Goal: Transaction & Acquisition: Download file/media

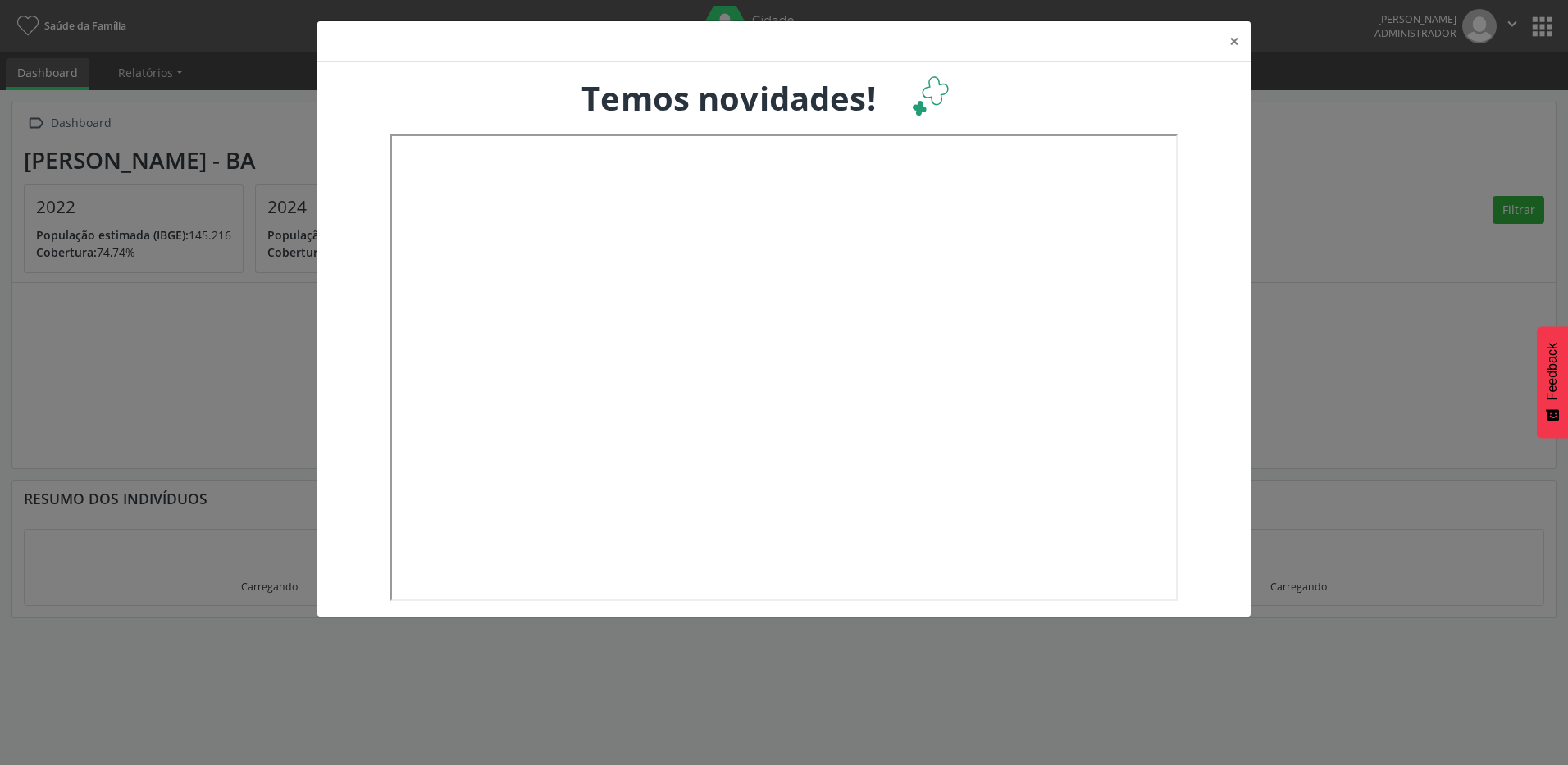
click at [1087, 43] on header "×" at bounding box center [784, 42] width 933 height 41
click at [1236, 39] on button "×" at bounding box center [1234, 41] width 33 height 40
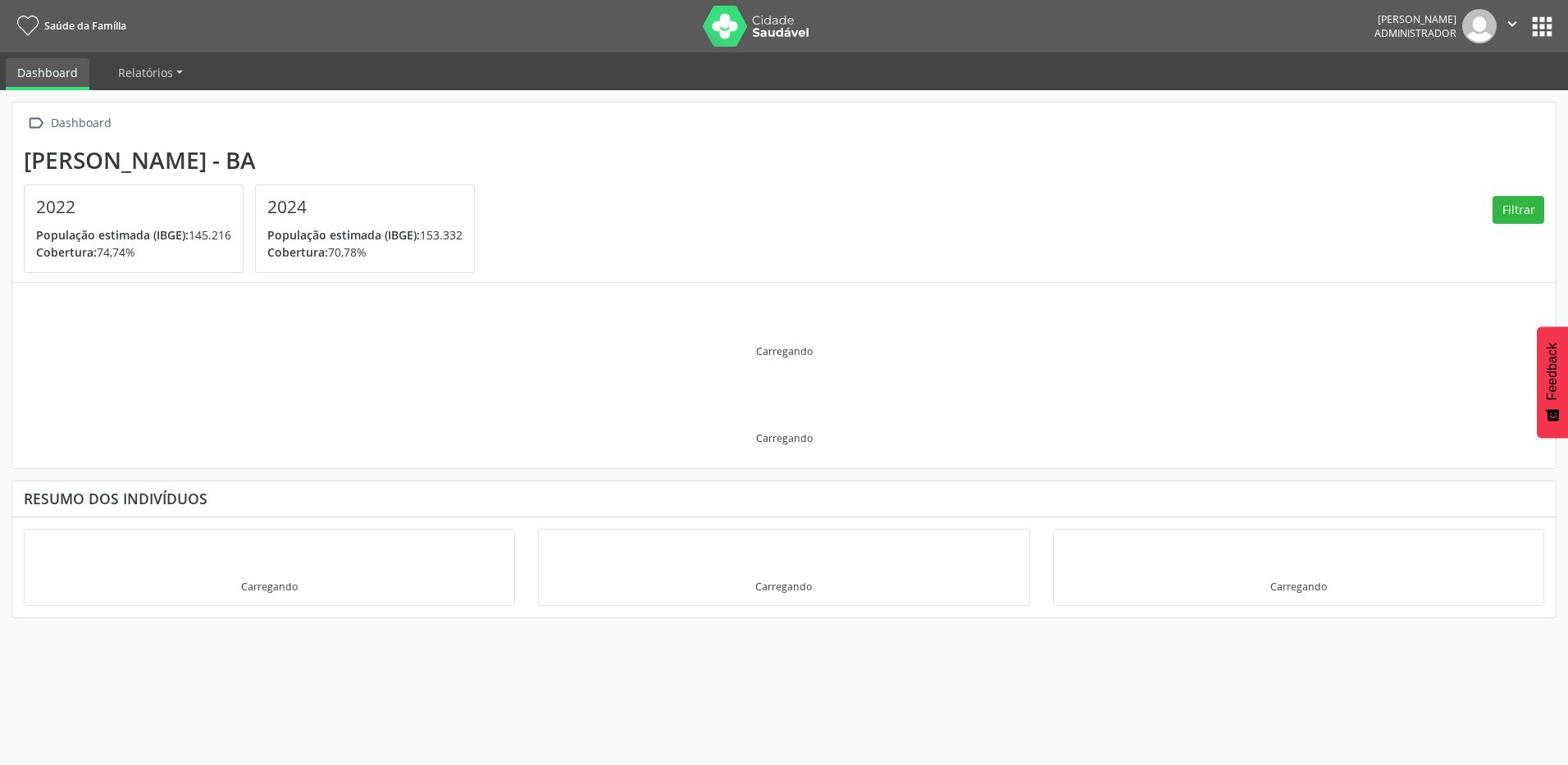
click at [1540, 23] on button "apps" at bounding box center [1542, 27] width 28 height 28
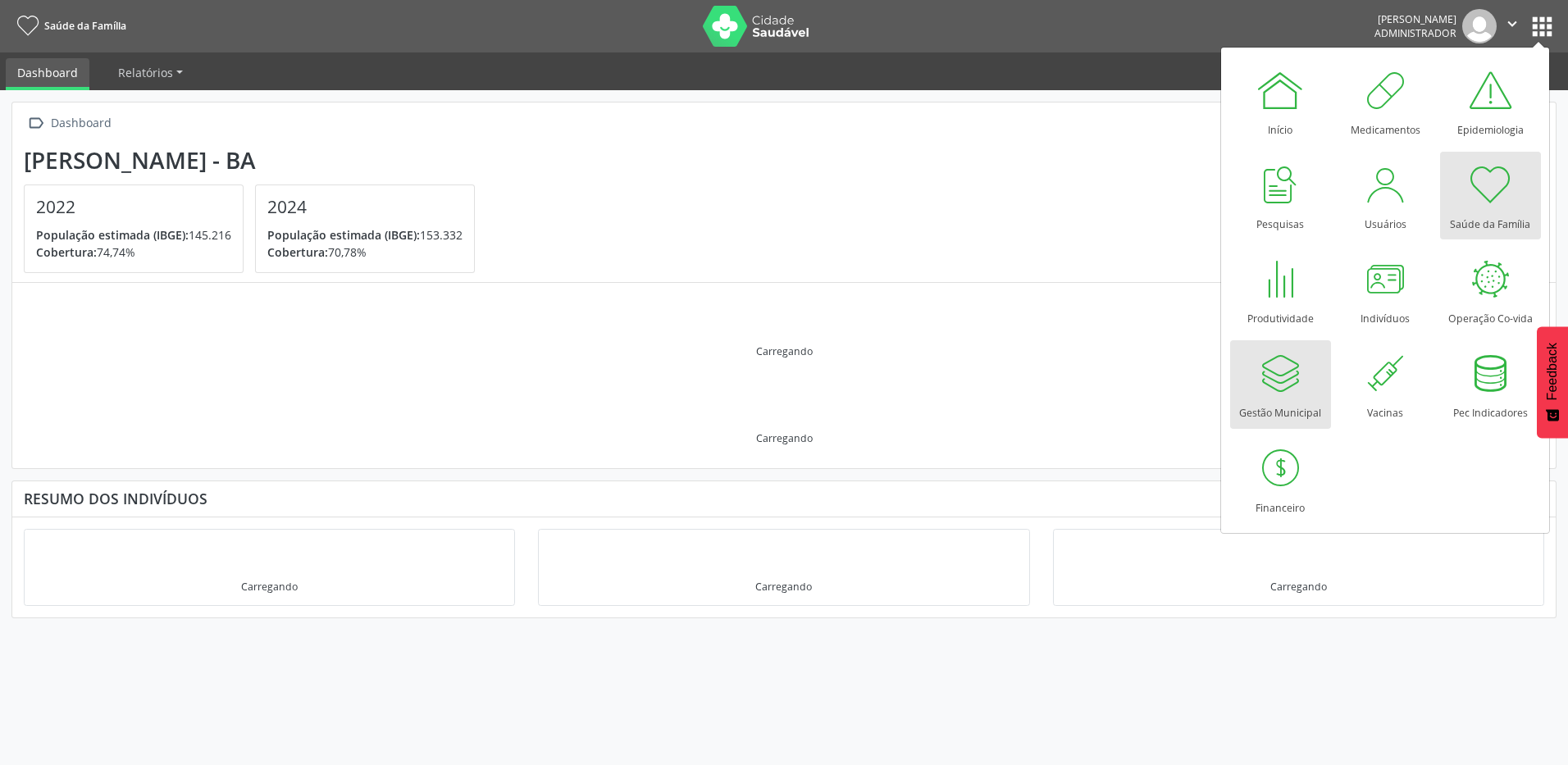
click at [1276, 372] on div at bounding box center [1279, 372] width 49 height 49
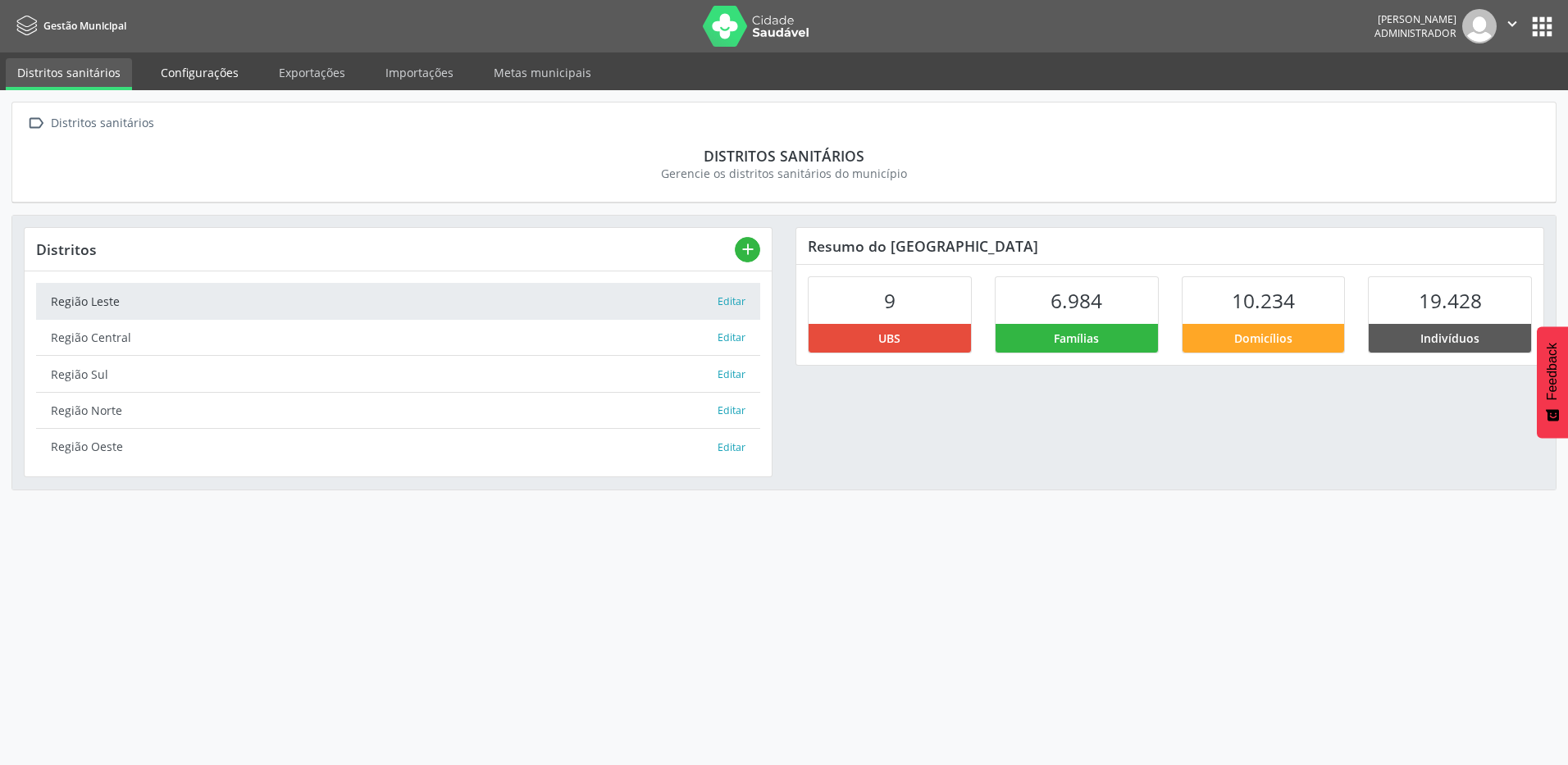
click at [208, 78] on link "Configurações" at bounding box center [199, 72] width 100 height 28
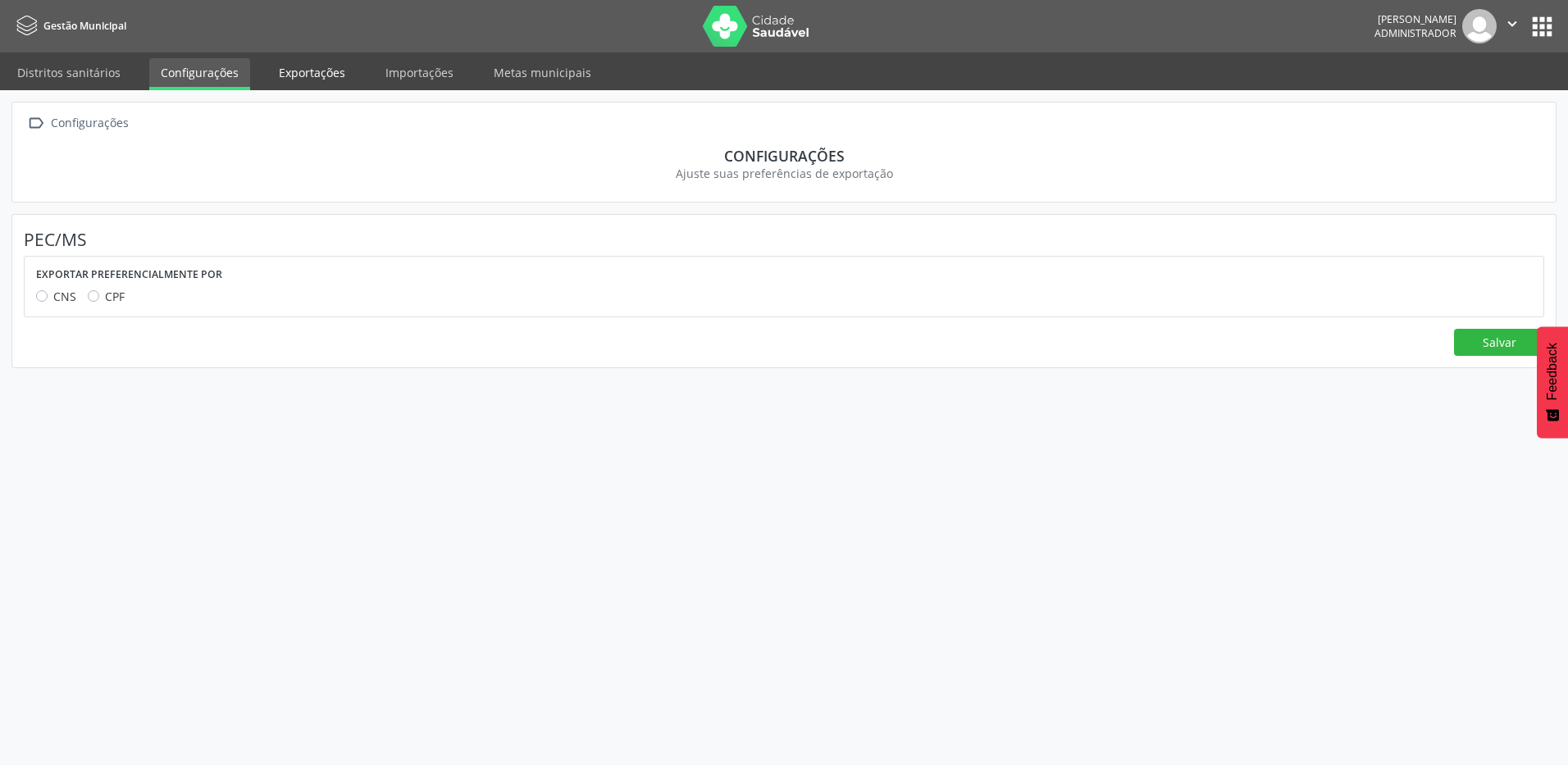
click at [295, 78] on link "Exportações" at bounding box center [312, 72] width 90 height 28
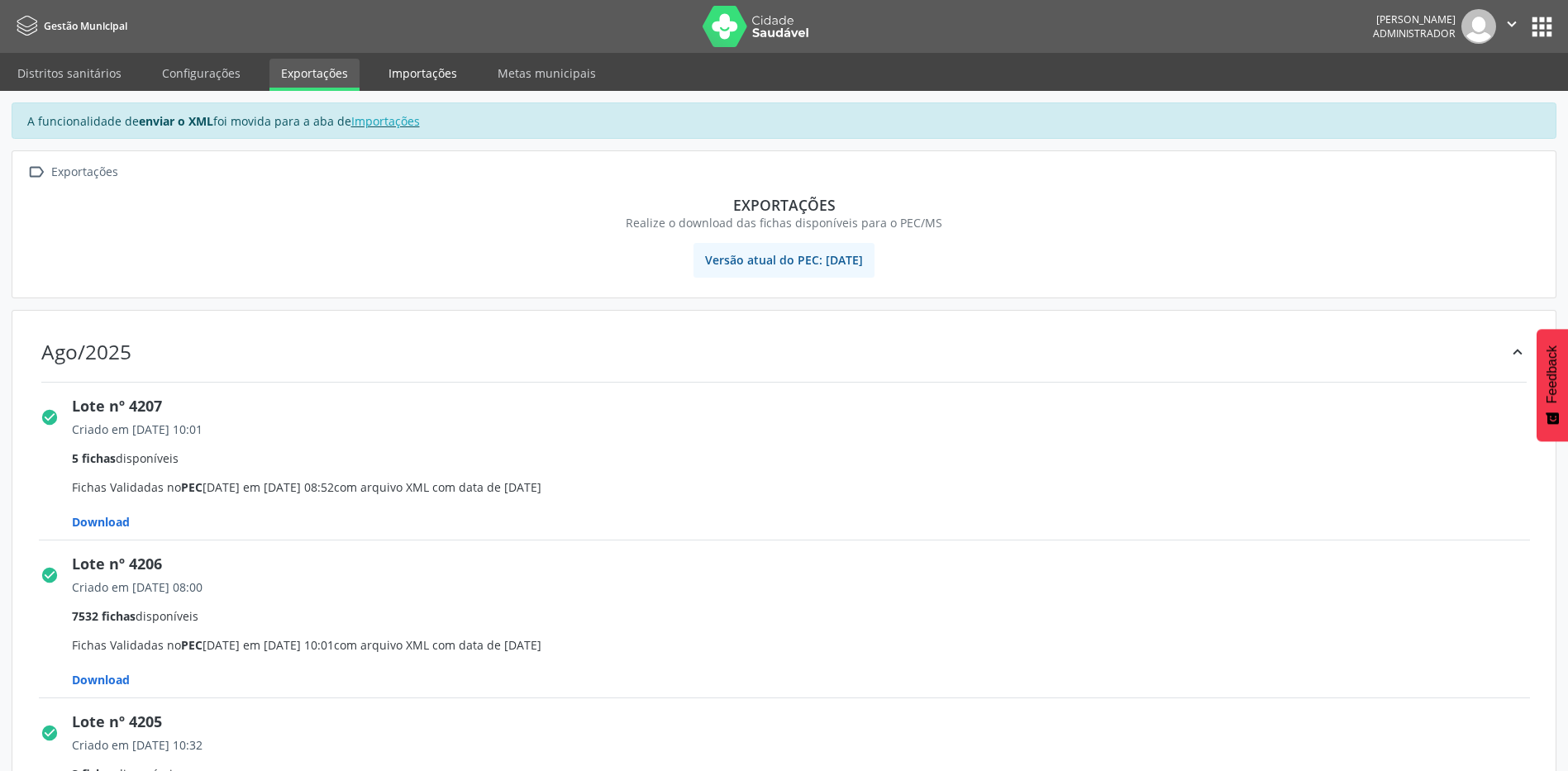
click at [403, 74] on link "Importações" at bounding box center [423, 73] width 91 height 29
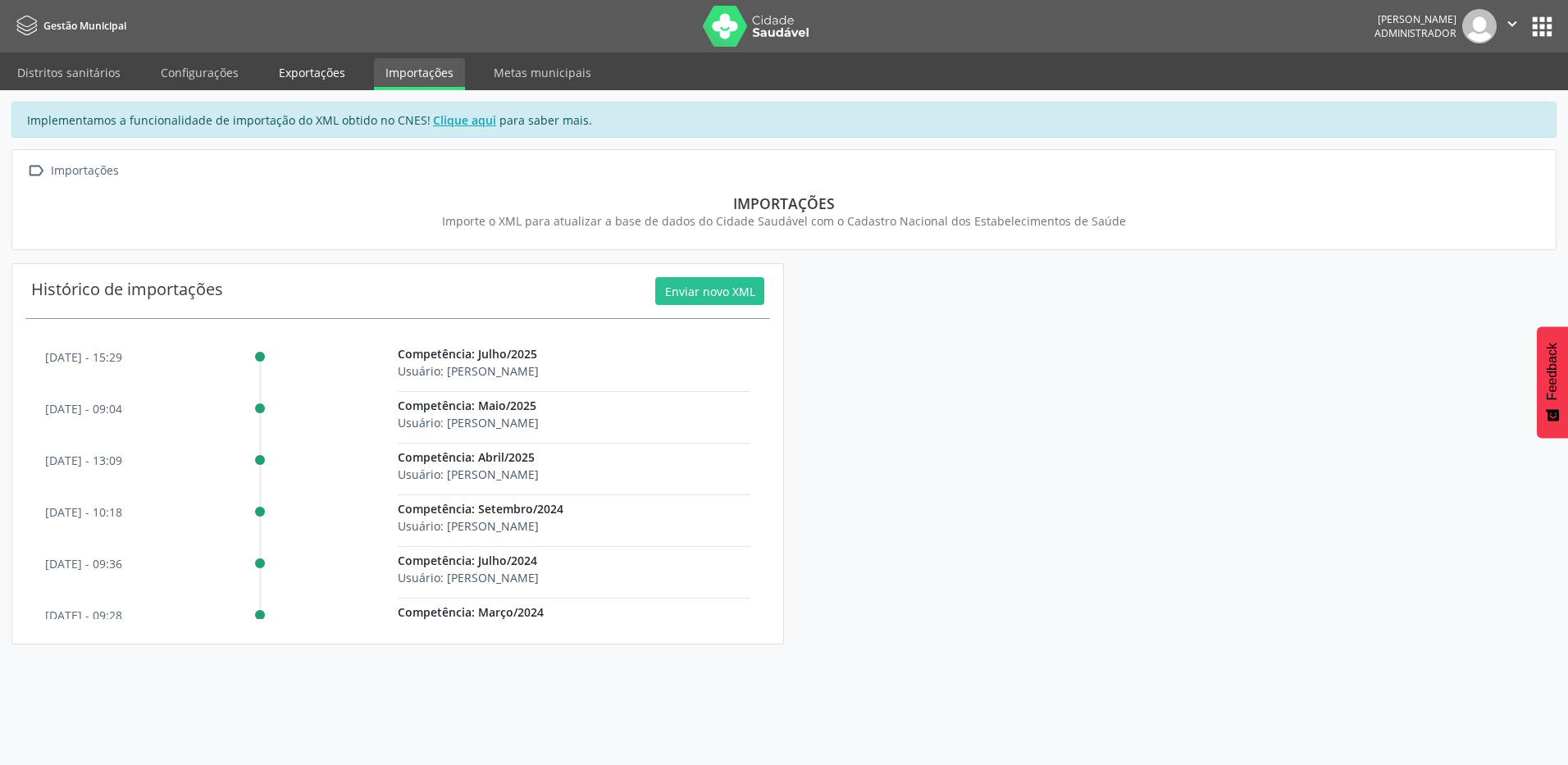
click at [322, 78] on link "Exportações" at bounding box center [312, 72] width 90 height 28
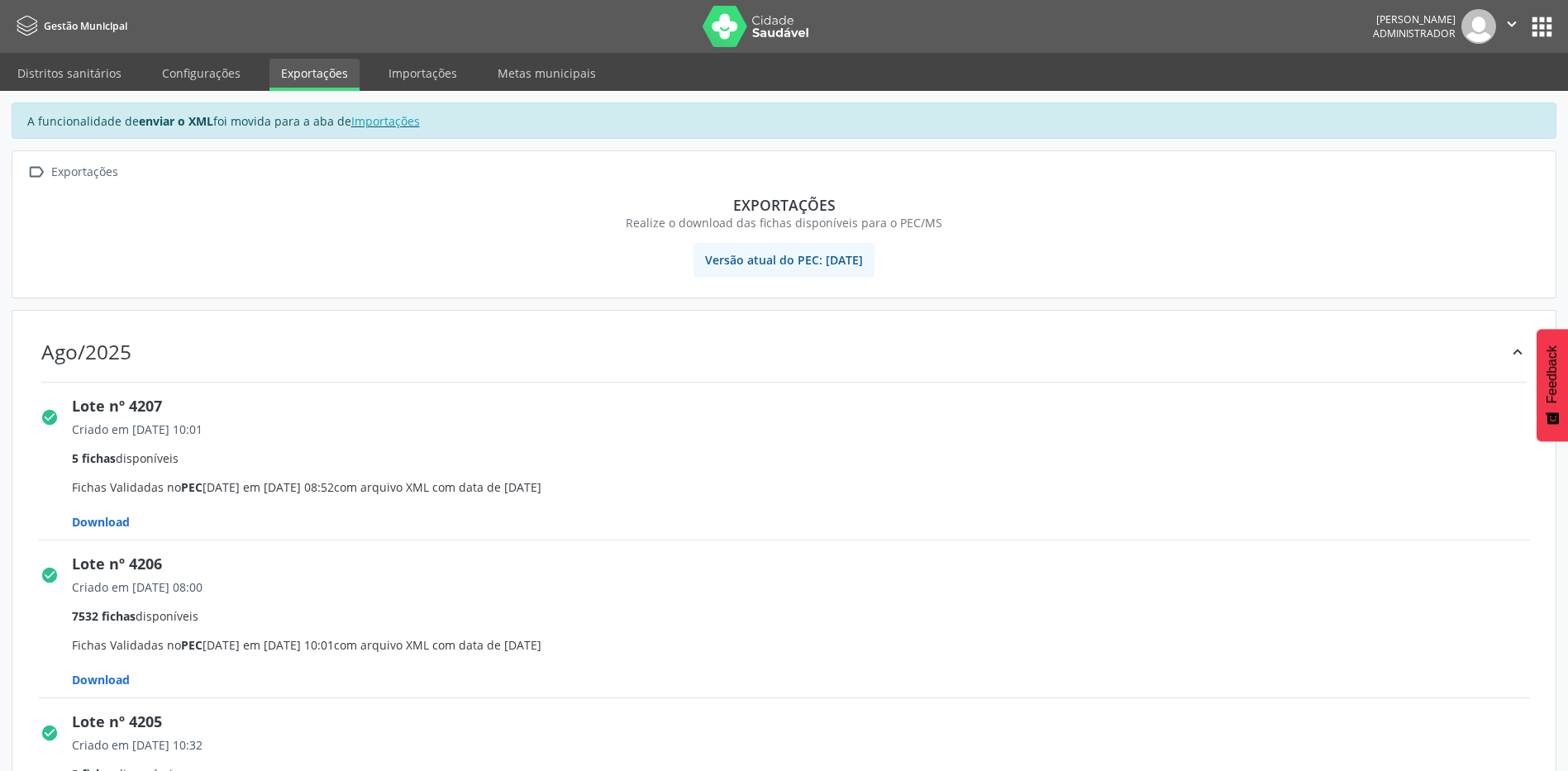
click at [99, 524] on span "Download" at bounding box center [100, 522] width 58 height 16
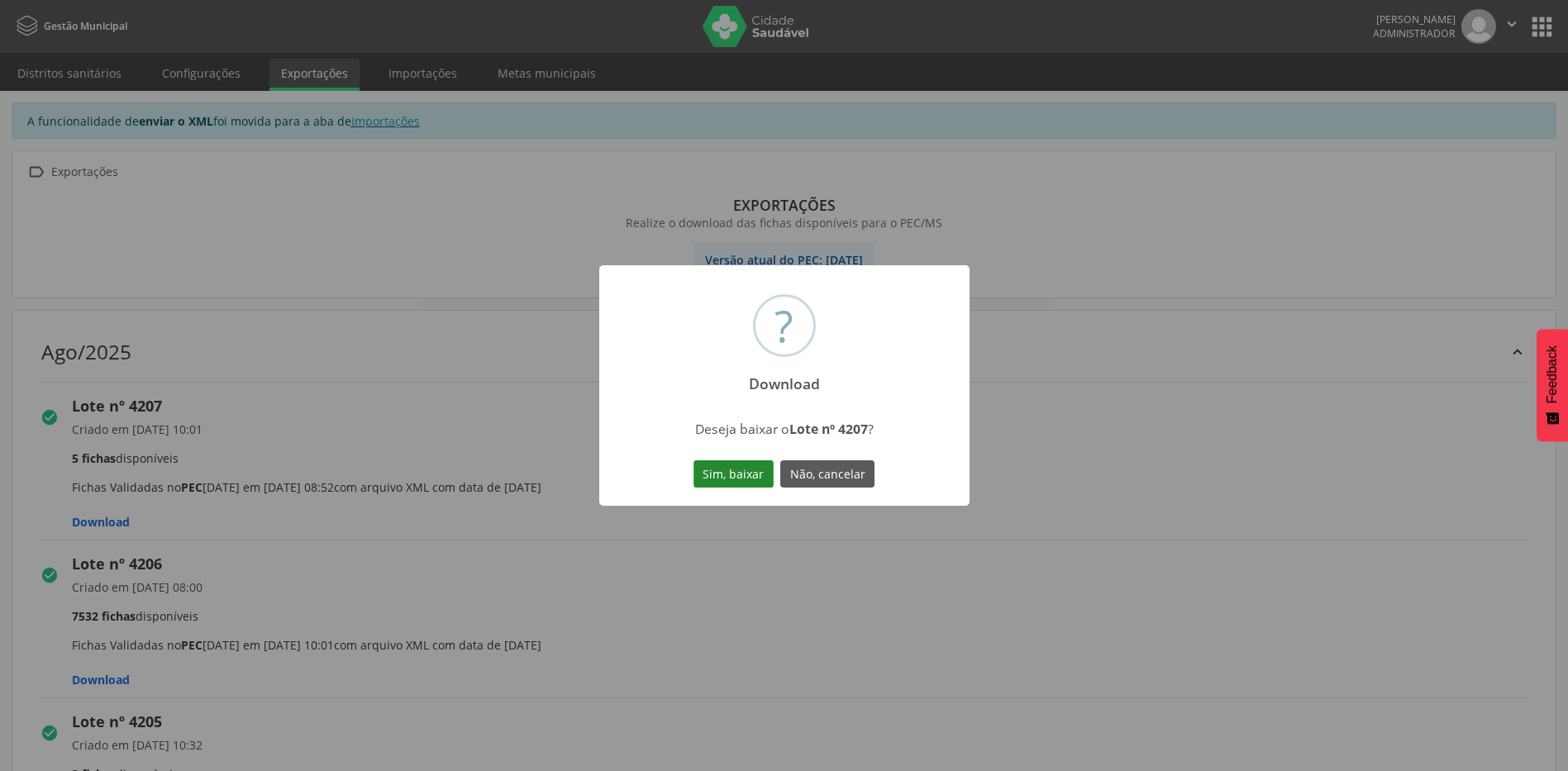
click at [719, 464] on button "Sim, baixar" at bounding box center [733, 474] width 80 height 28
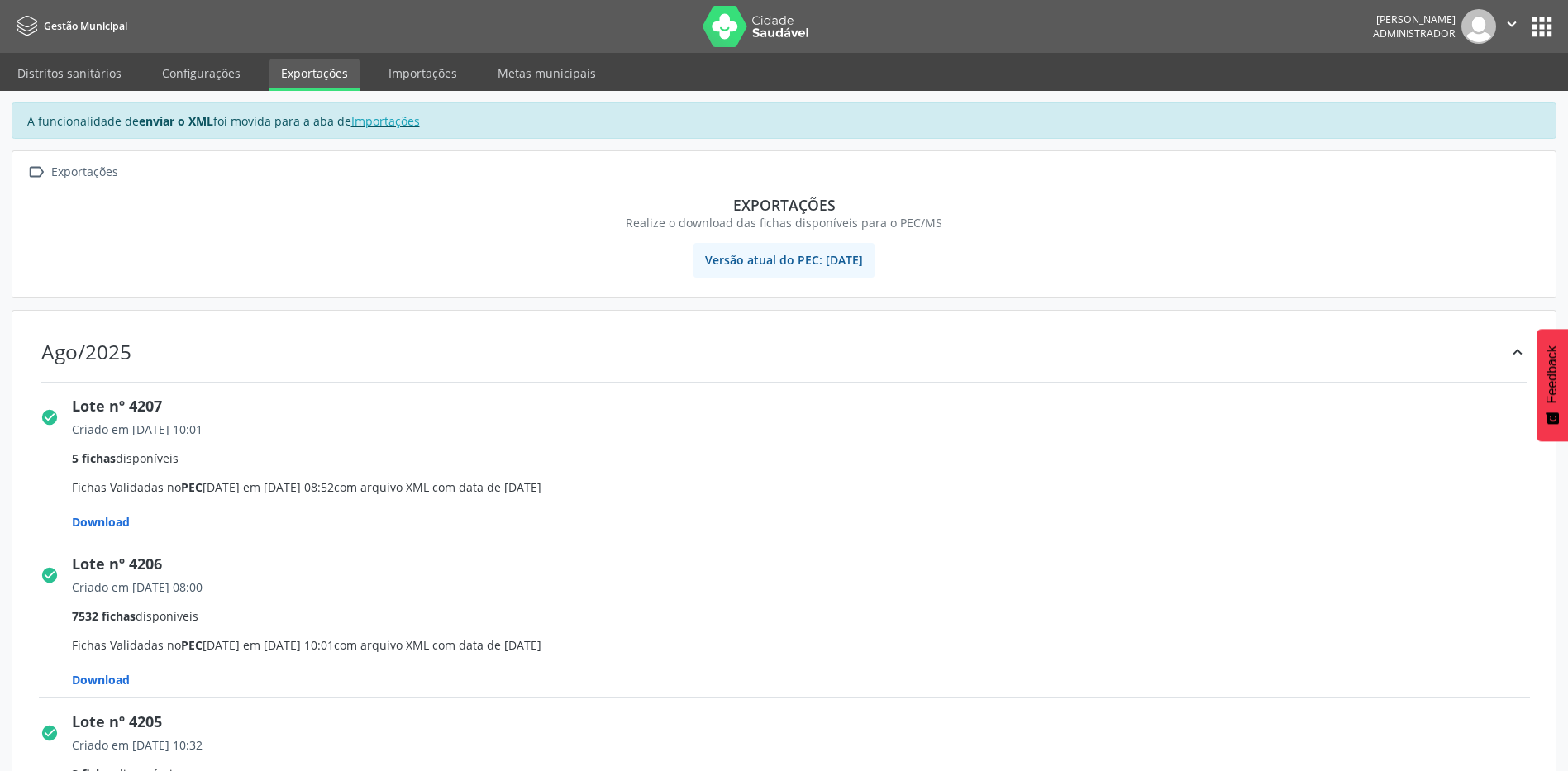
click at [107, 529] on span "Download" at bounding box center [100, 522] width 58 height 16
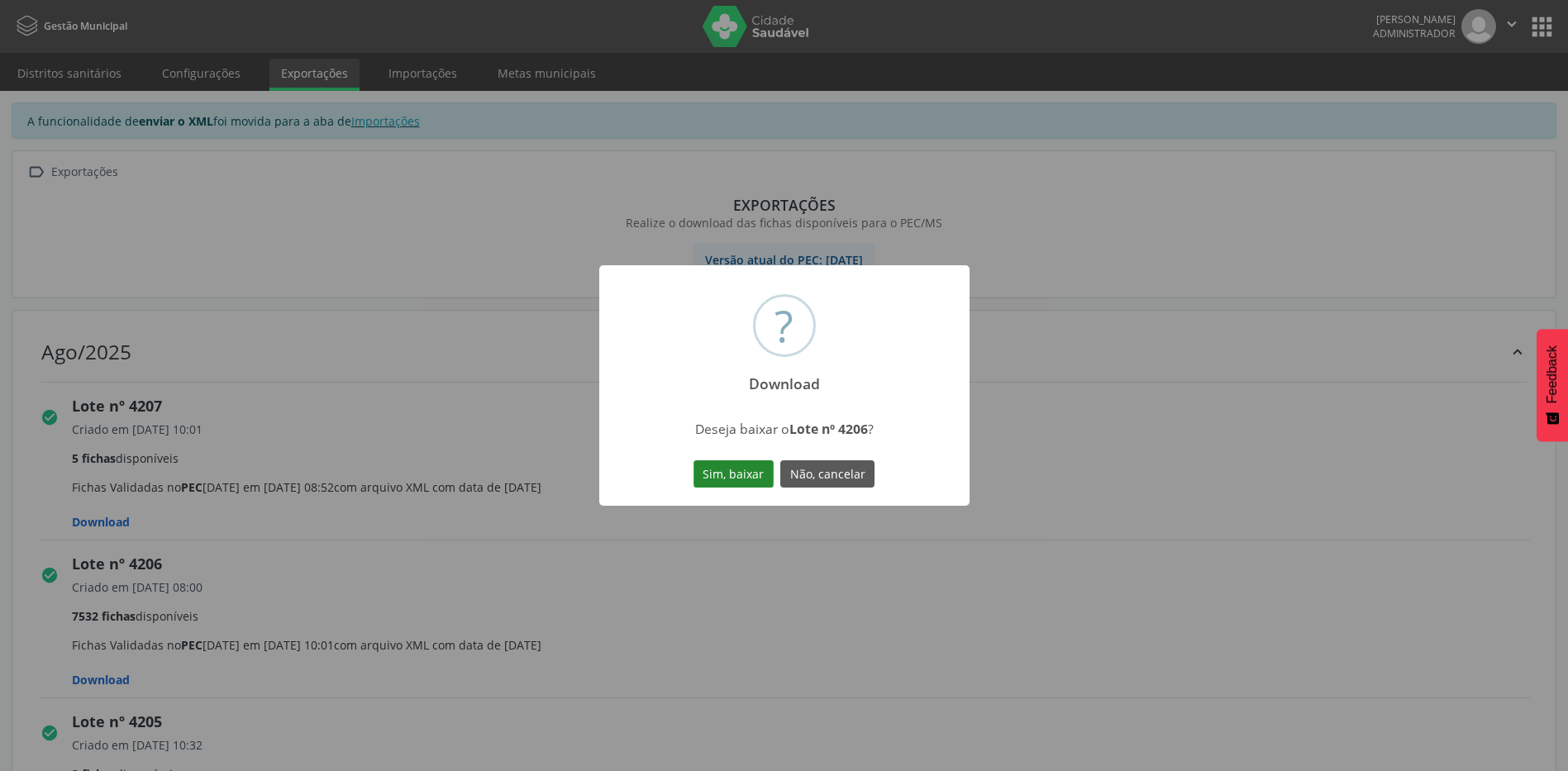
click at [711, 475] on button "Sim, baixar" at bounding box center [733, 474] width 80 height 28
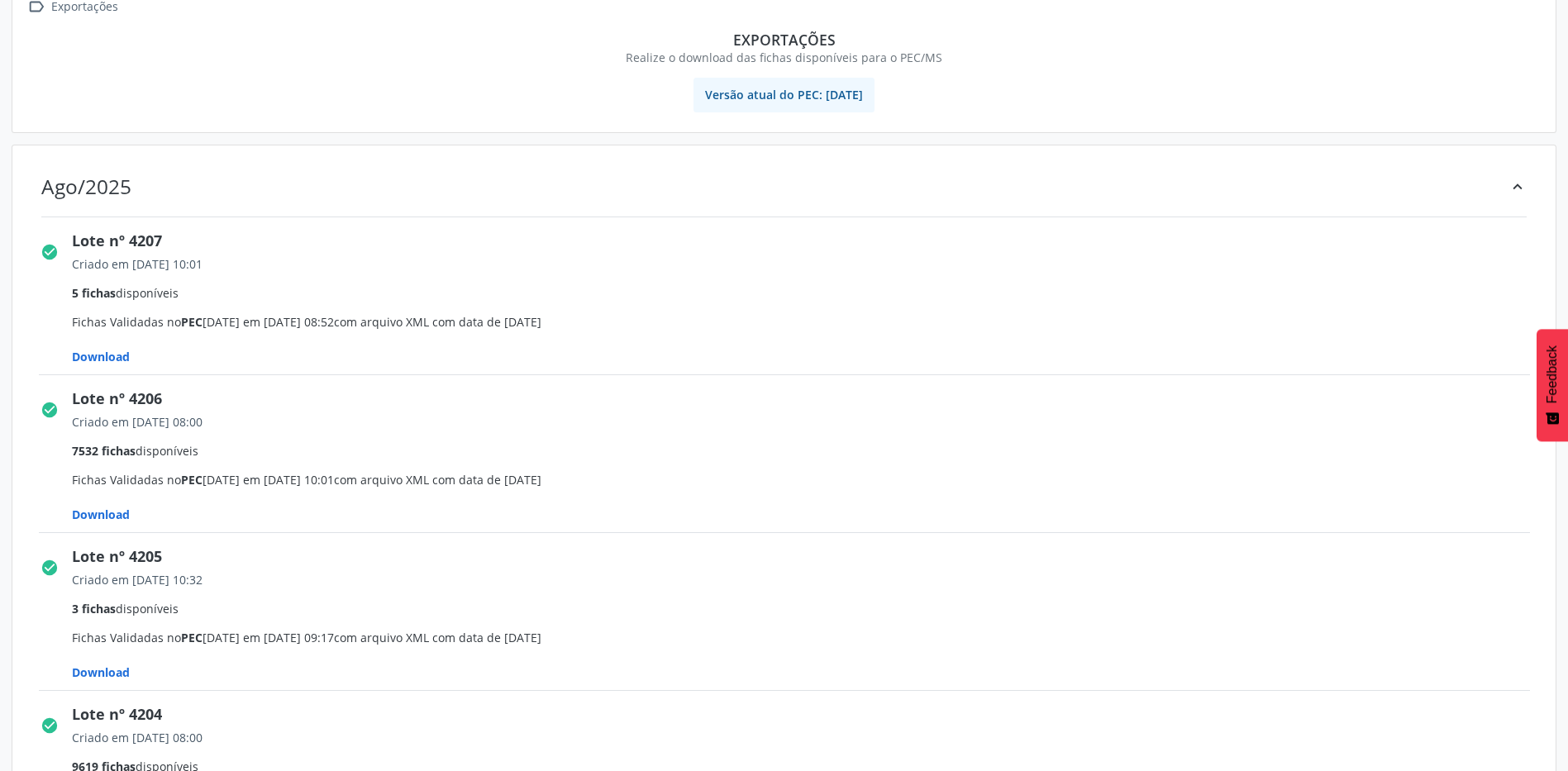
scroll to position [330, 0]
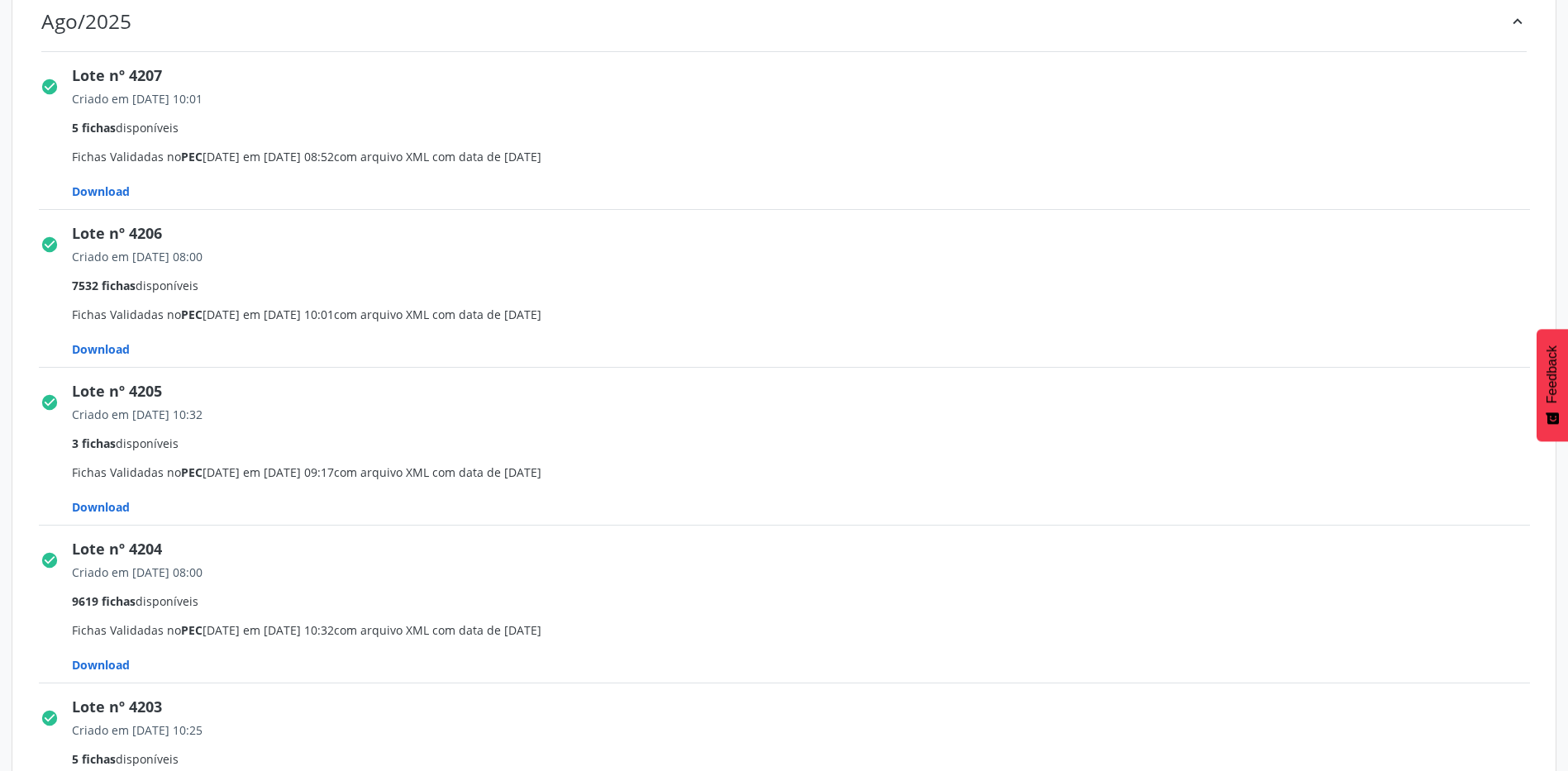
click at [123, 199] on span "Download" at bounding box center [100, 192] width 58 height 16
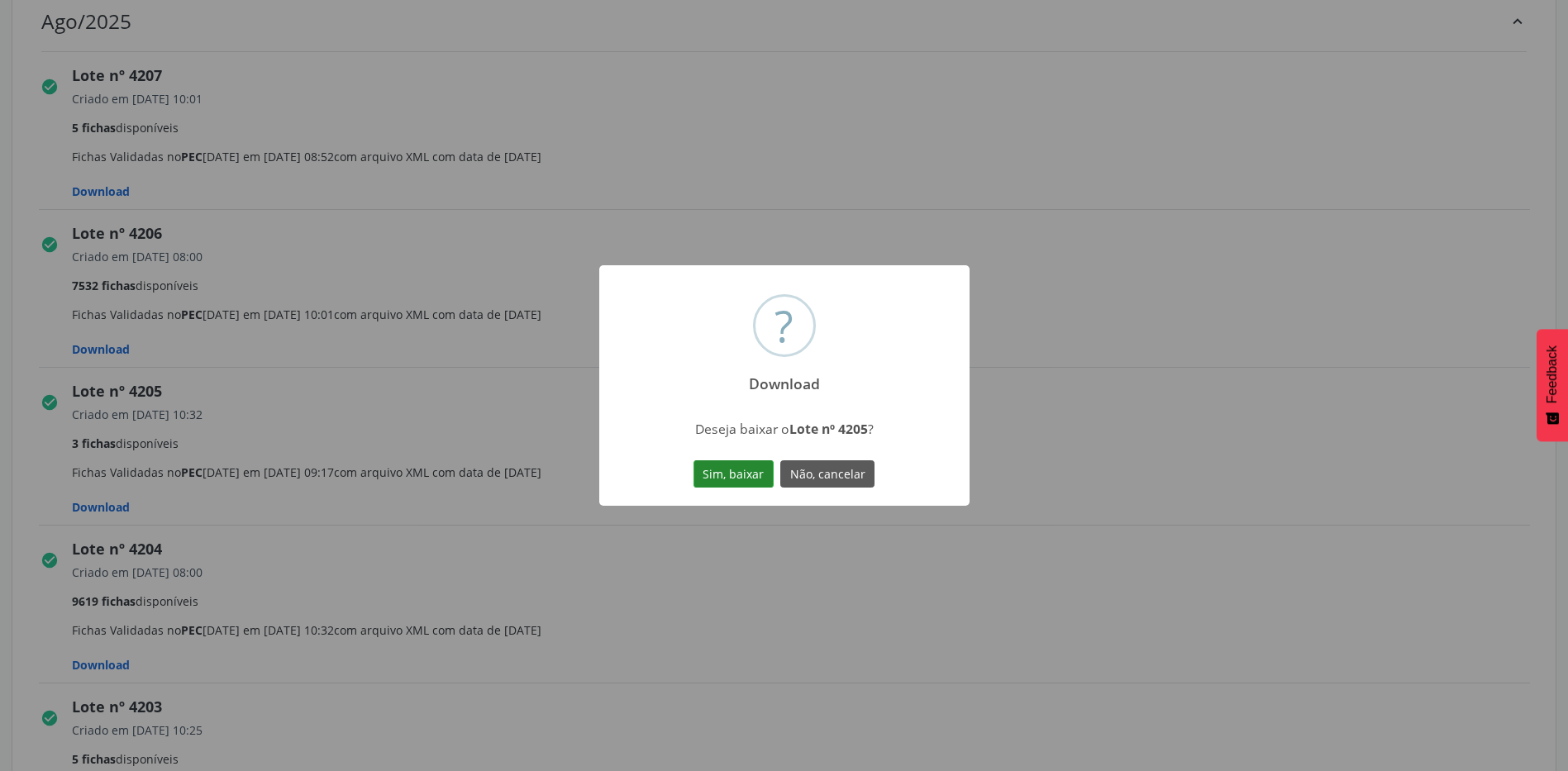
click at [729, 476] on button "Sim, baixar" at bounding box center [733, 474] width 80 height 28
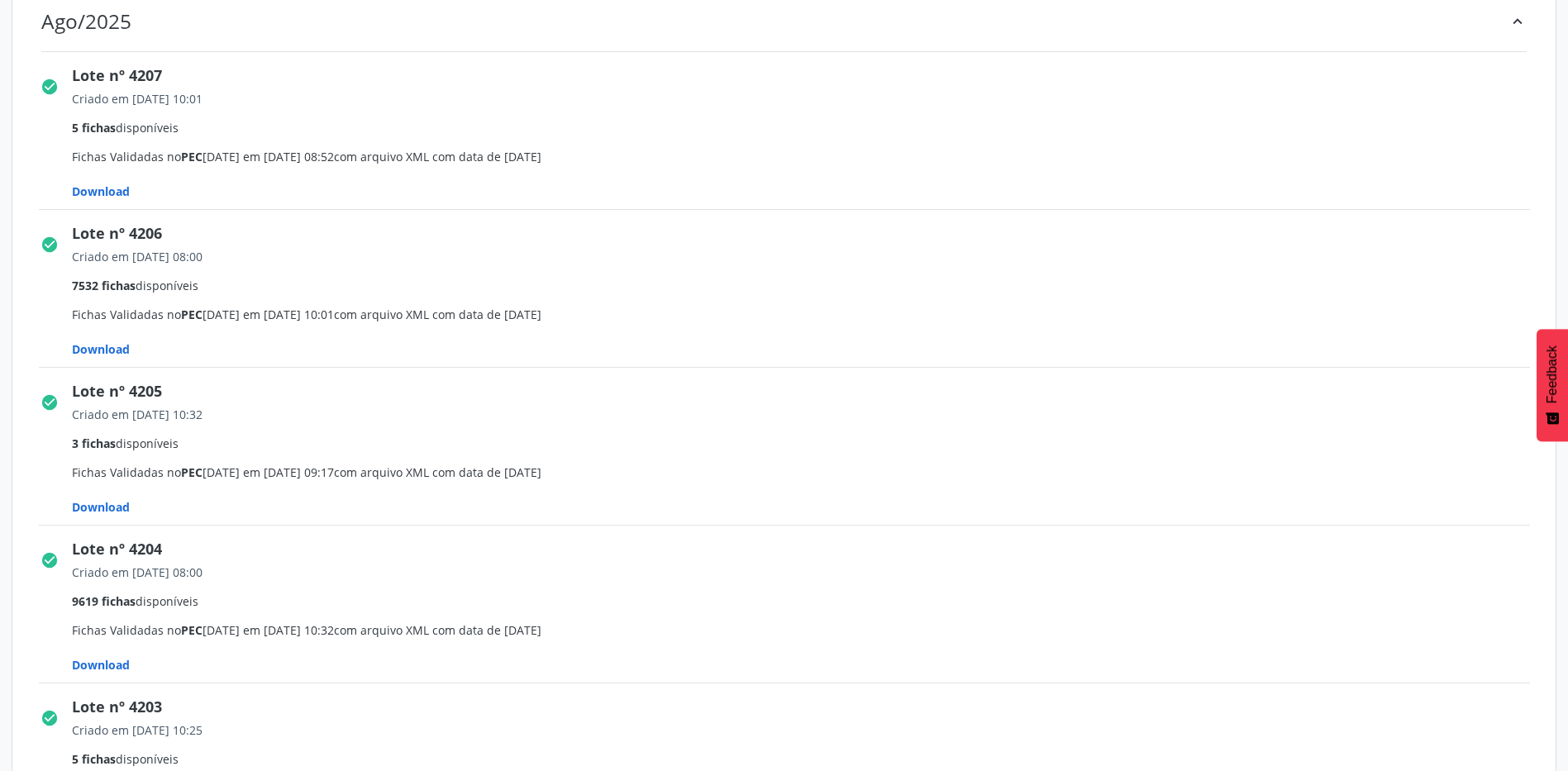
scroll to position [413, 0]
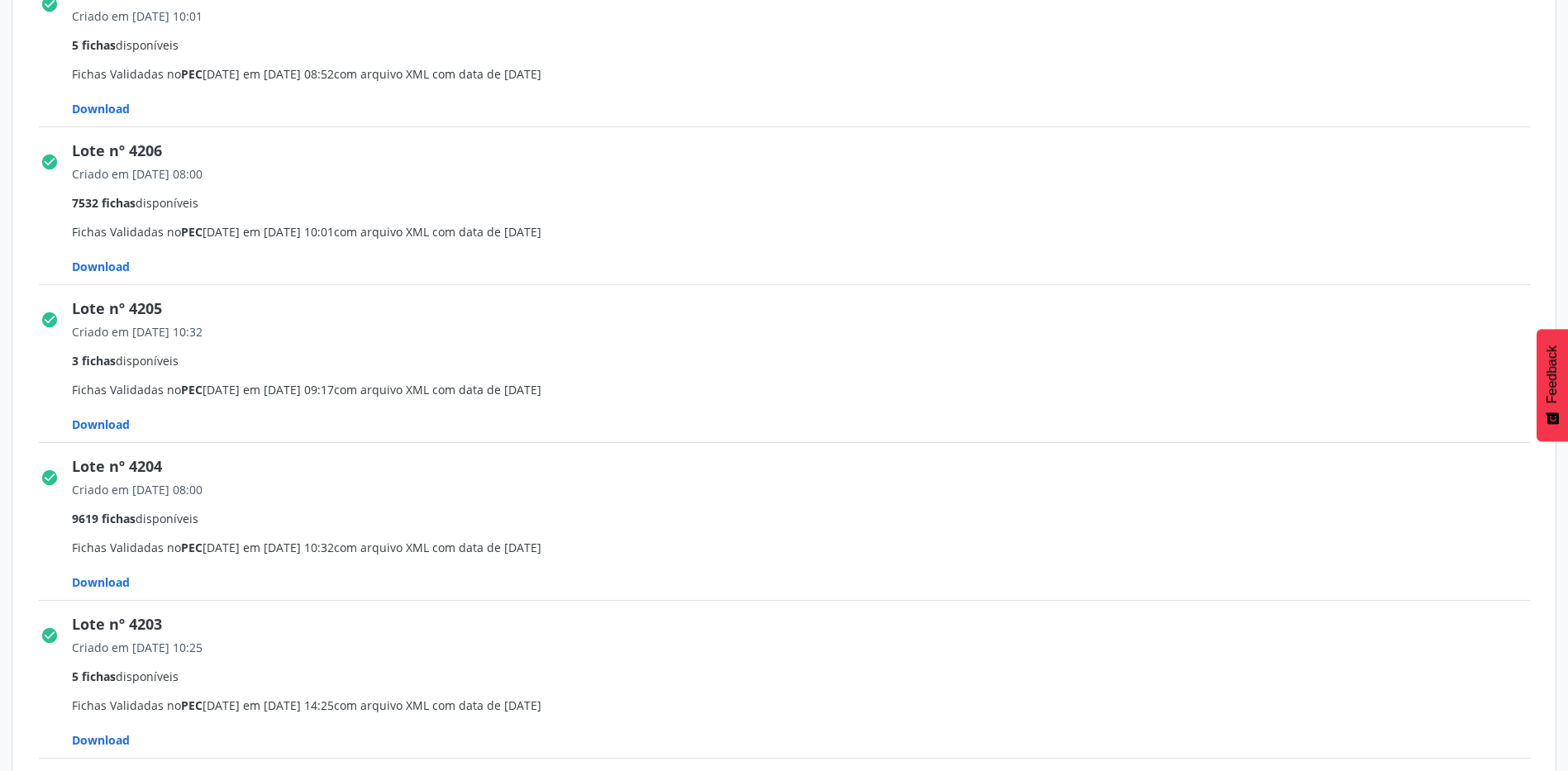
click at [111, 116] on span "Download" at bounding box center [100, 109] width 58 height 16
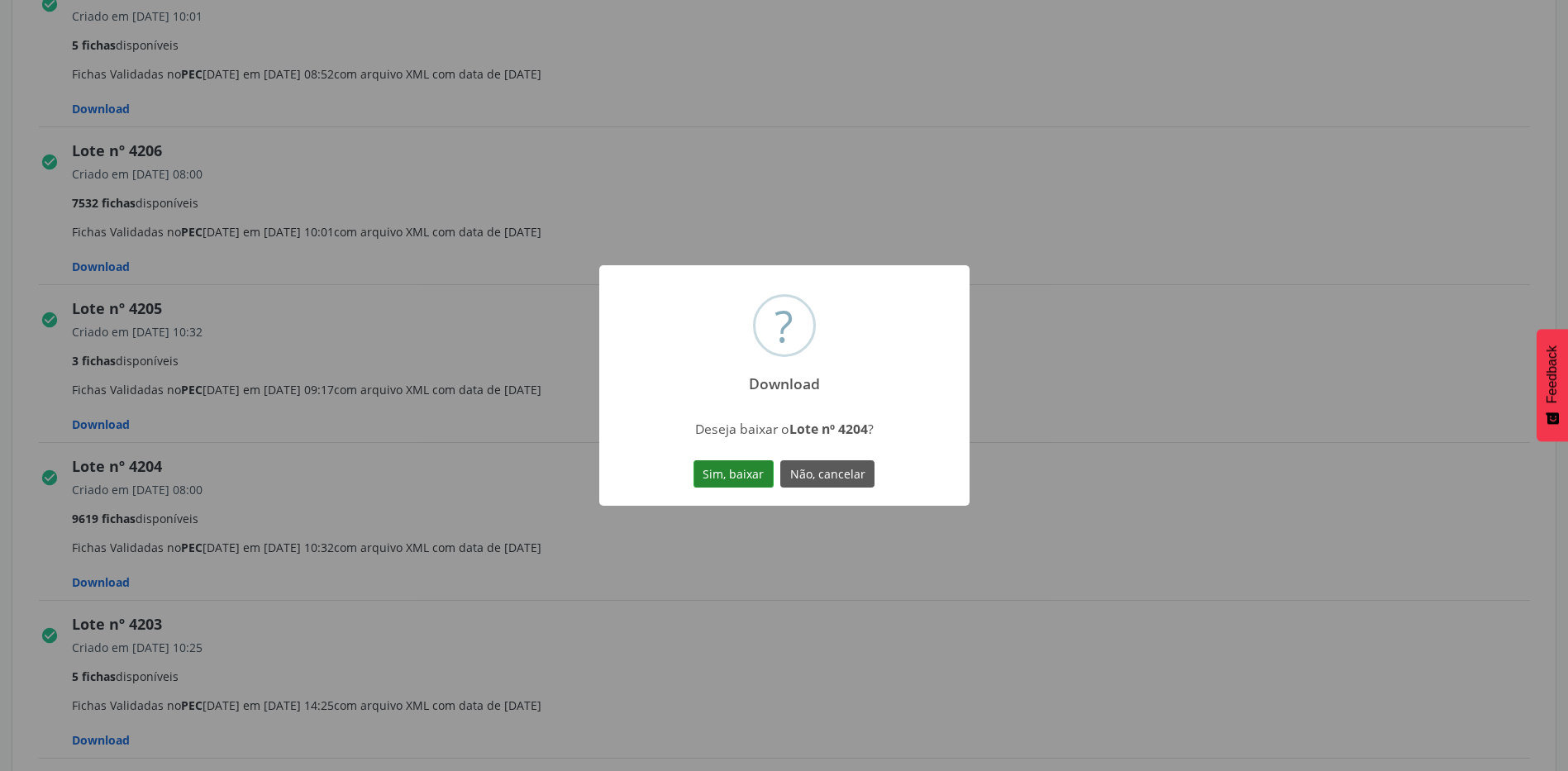
click at [705, 476] on button "Sim, baixar" at bounding box center [733, 474] width 80 height 28
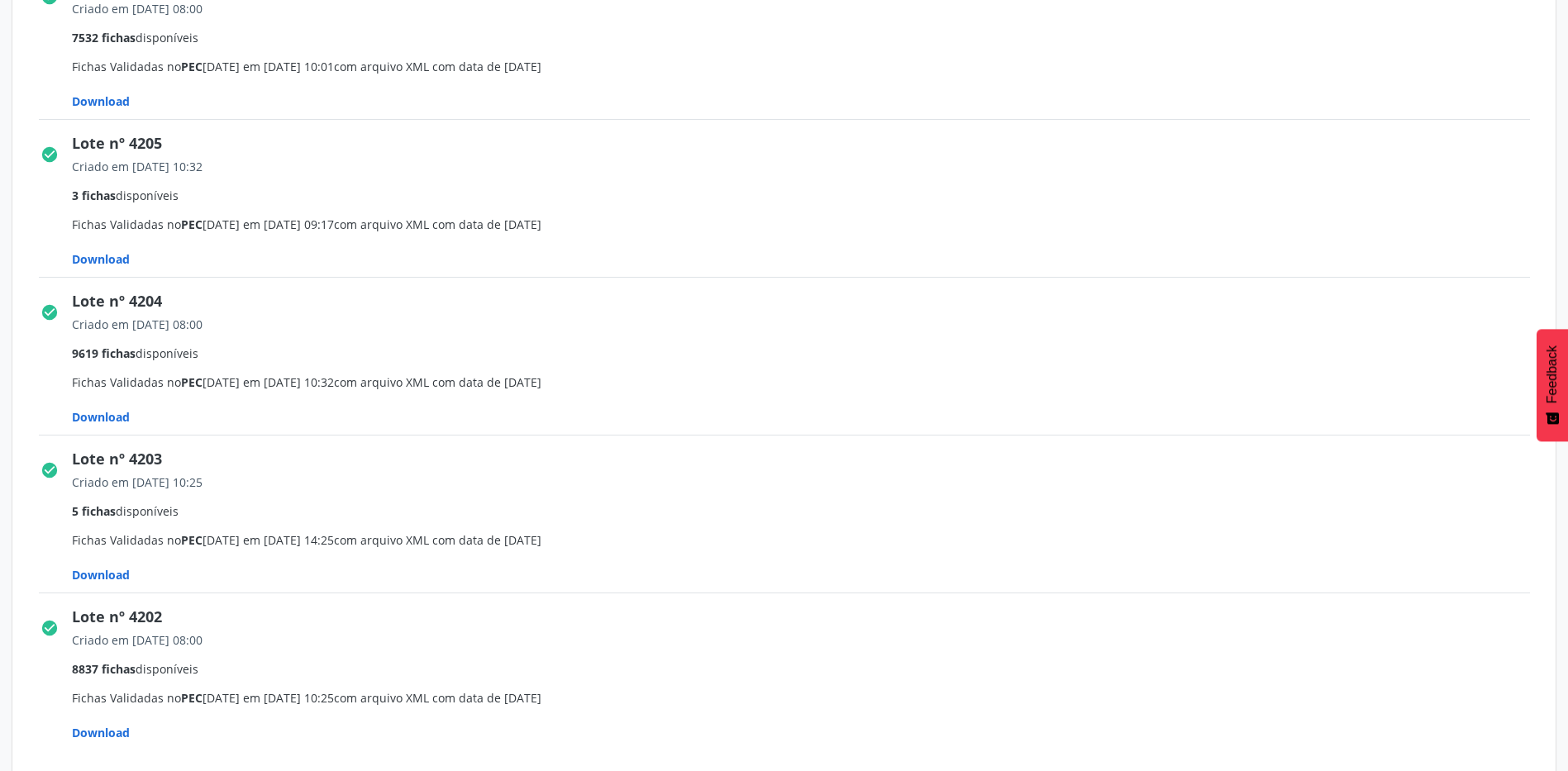
scroll to position [743, 0]
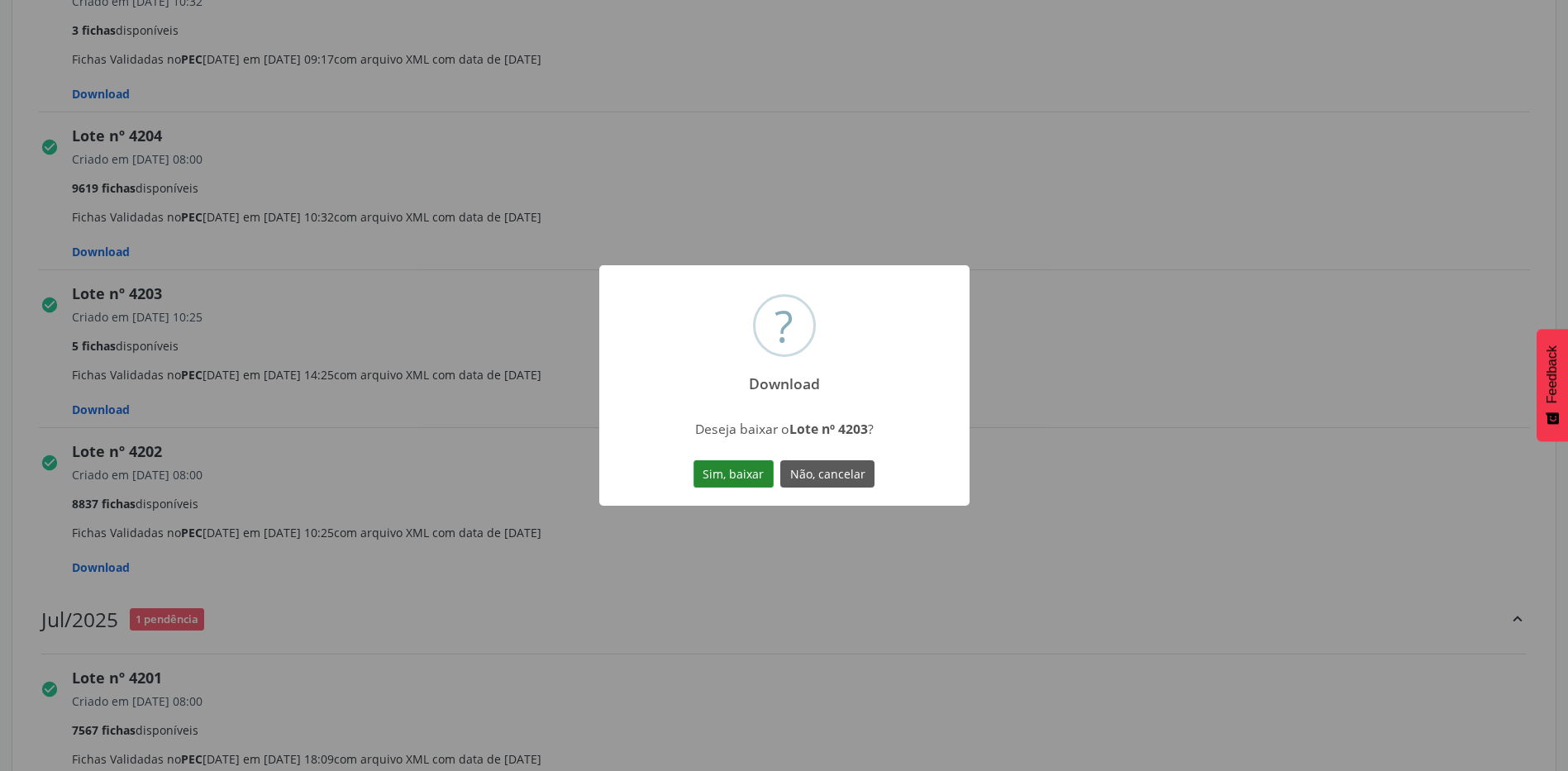
click at [736, 466] on button "Sim, baixar" at bounding box center [733, 474] width 80 height 28
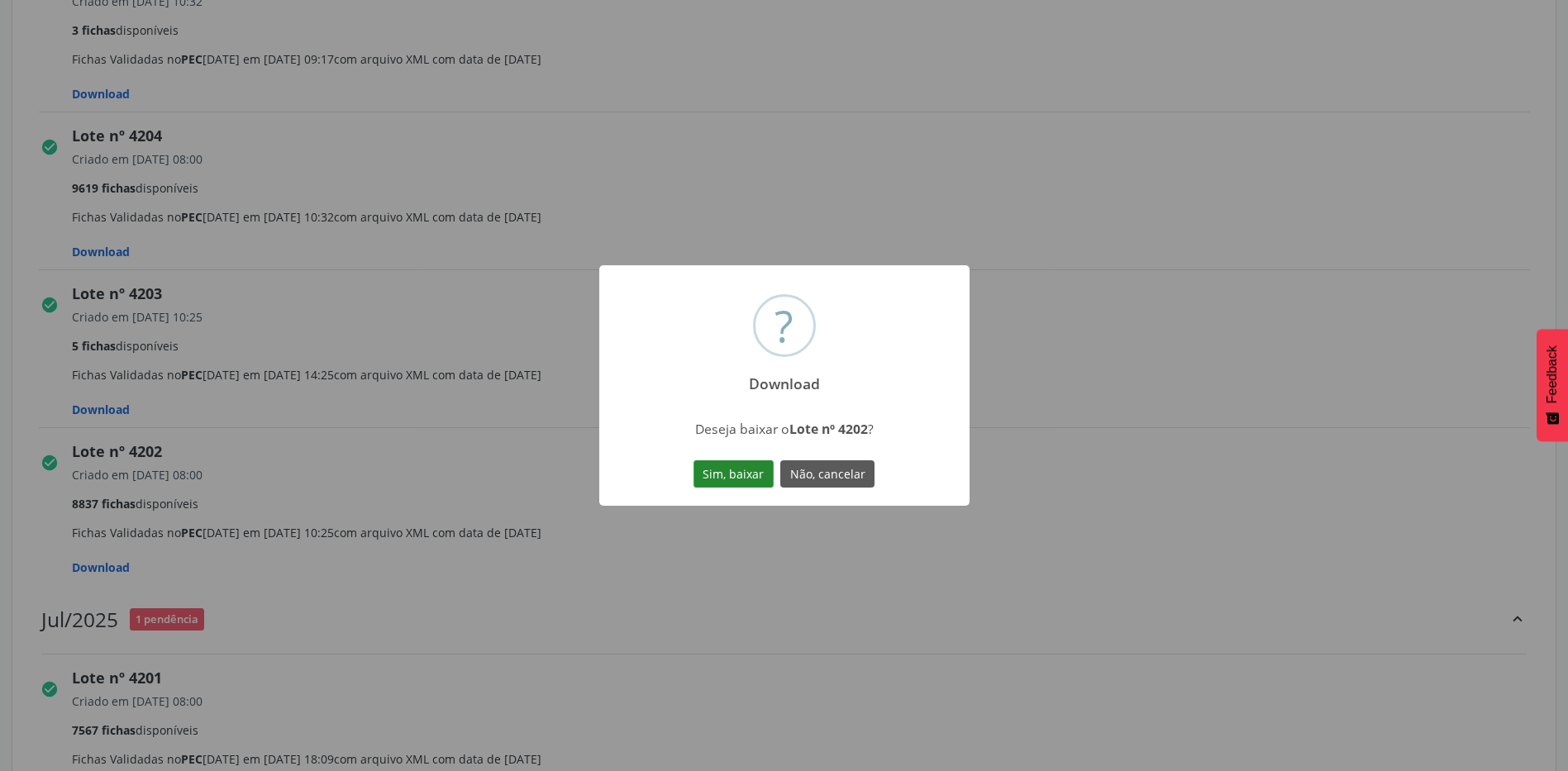
click at [757, 476] on button "Sim, baixar" at bounding box center [733, 474] width 80 height 28
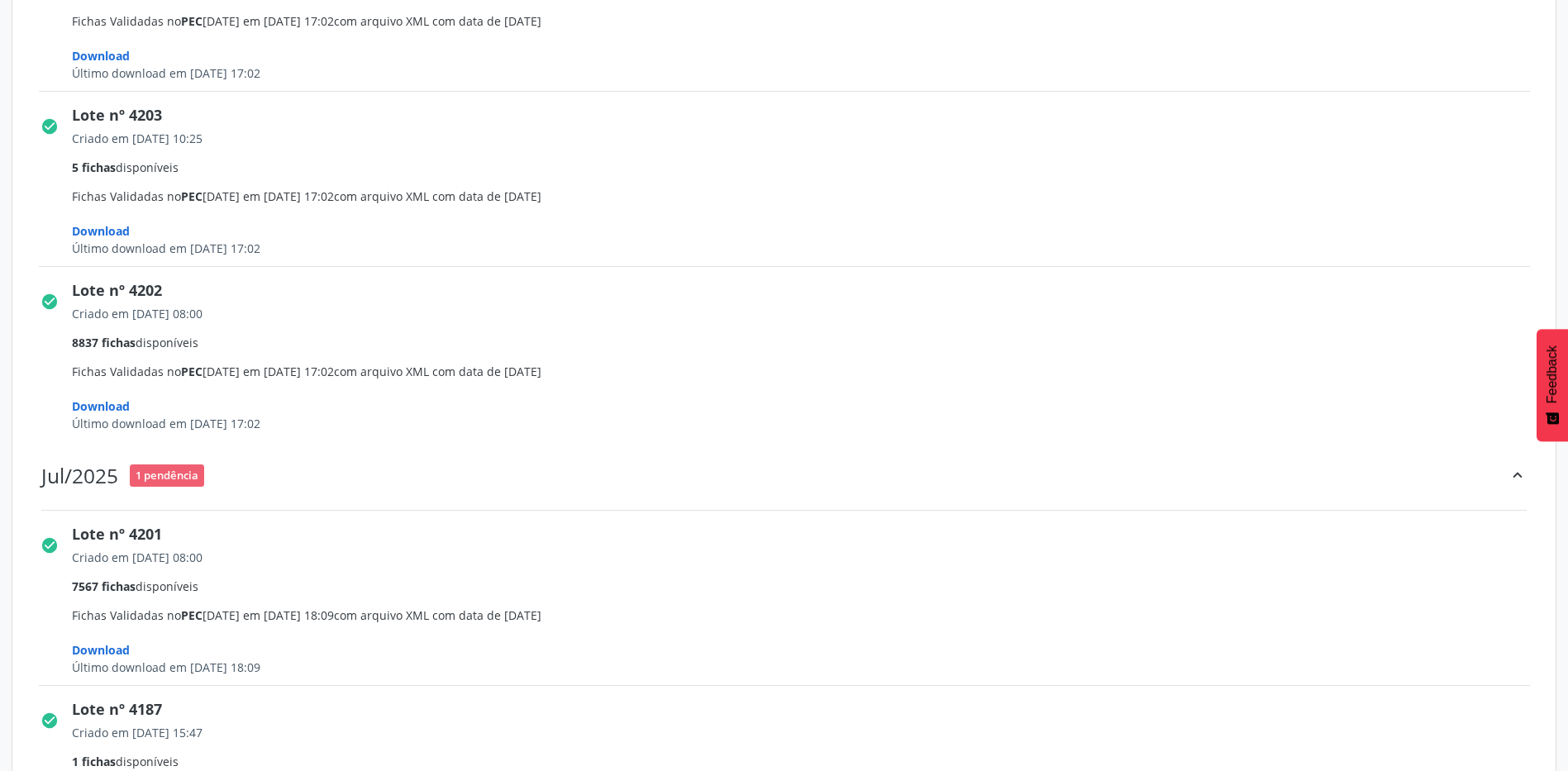
scroll to position [1074, 0]
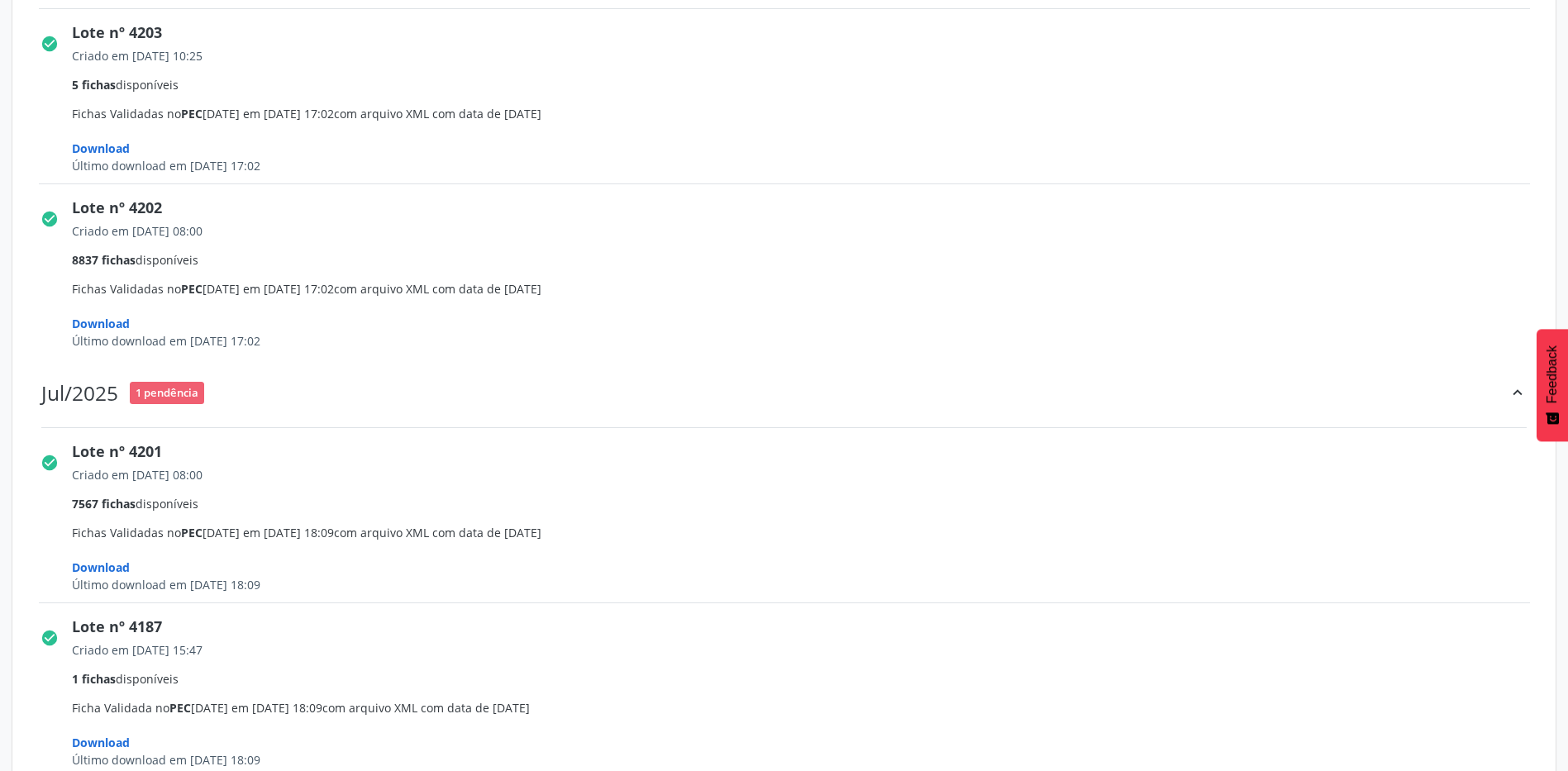
click at [115, 567] on span "Download" at bounding box center [100, 568] width 58 height 16
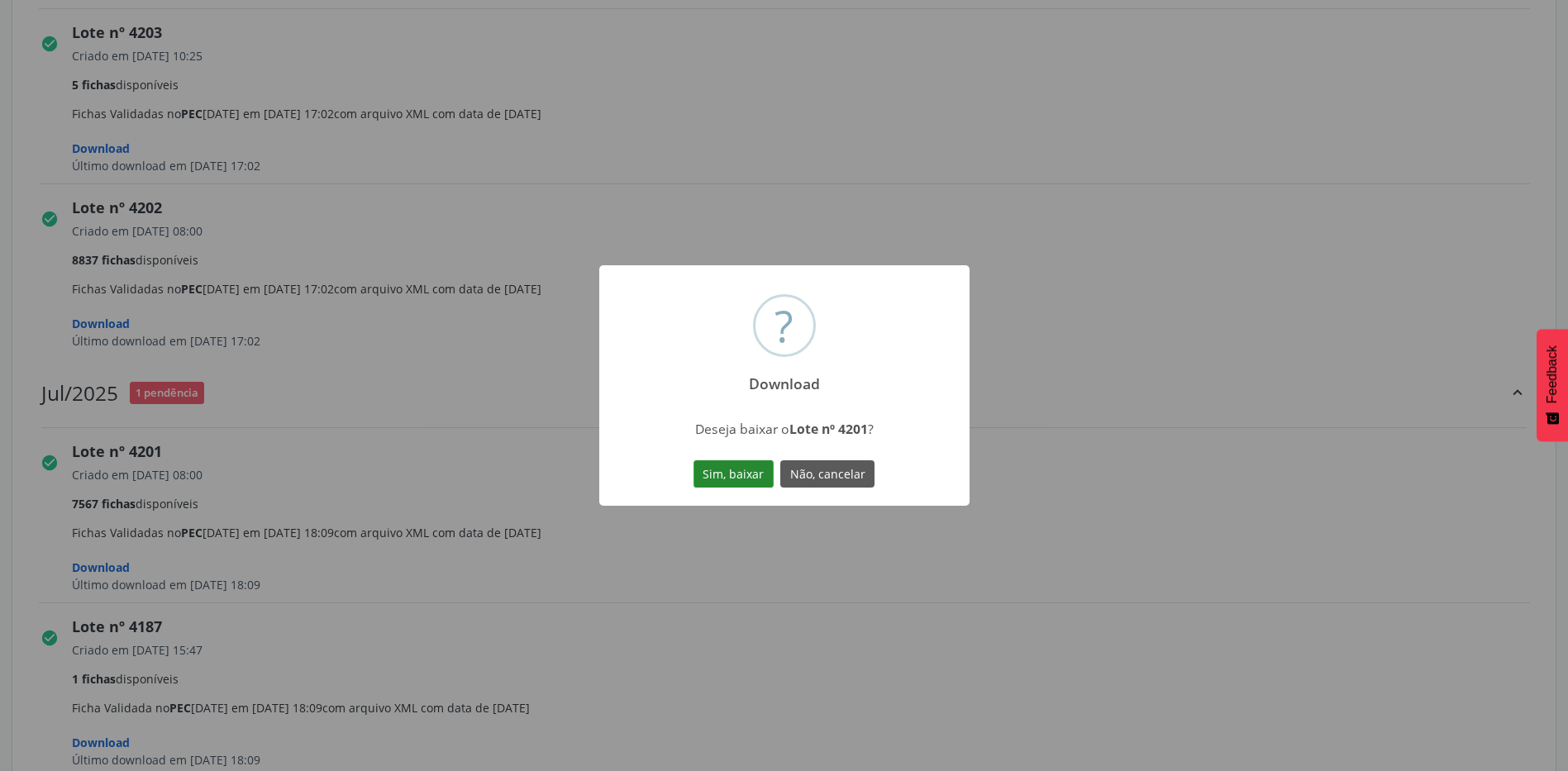
click at [733, 482] on button "Sim, baixar" at bounding box center [733, 474] width 80 height 28
